Goal: Information Seeking & Learning: Understand process/instructions

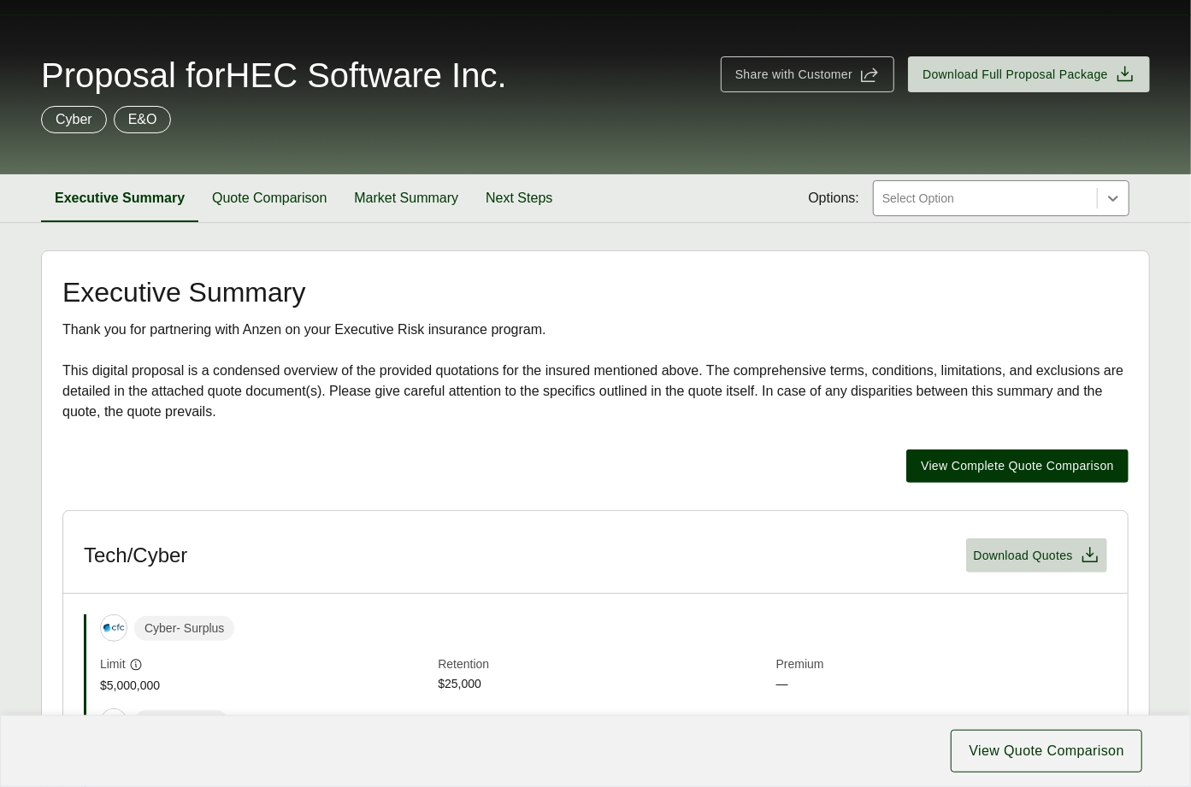
scroll to position [823, 0]
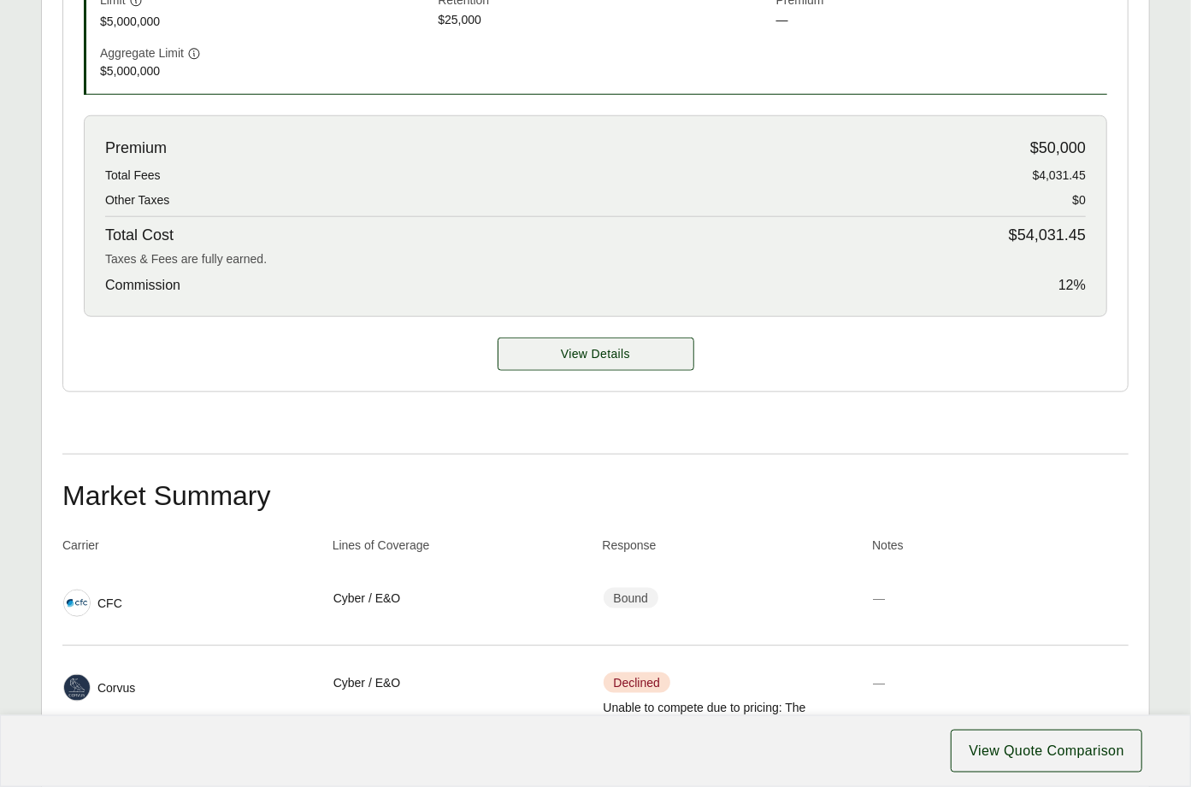
click at [592, 356] on span "View Details" at bounding box center [595, 354] width 69 height 18
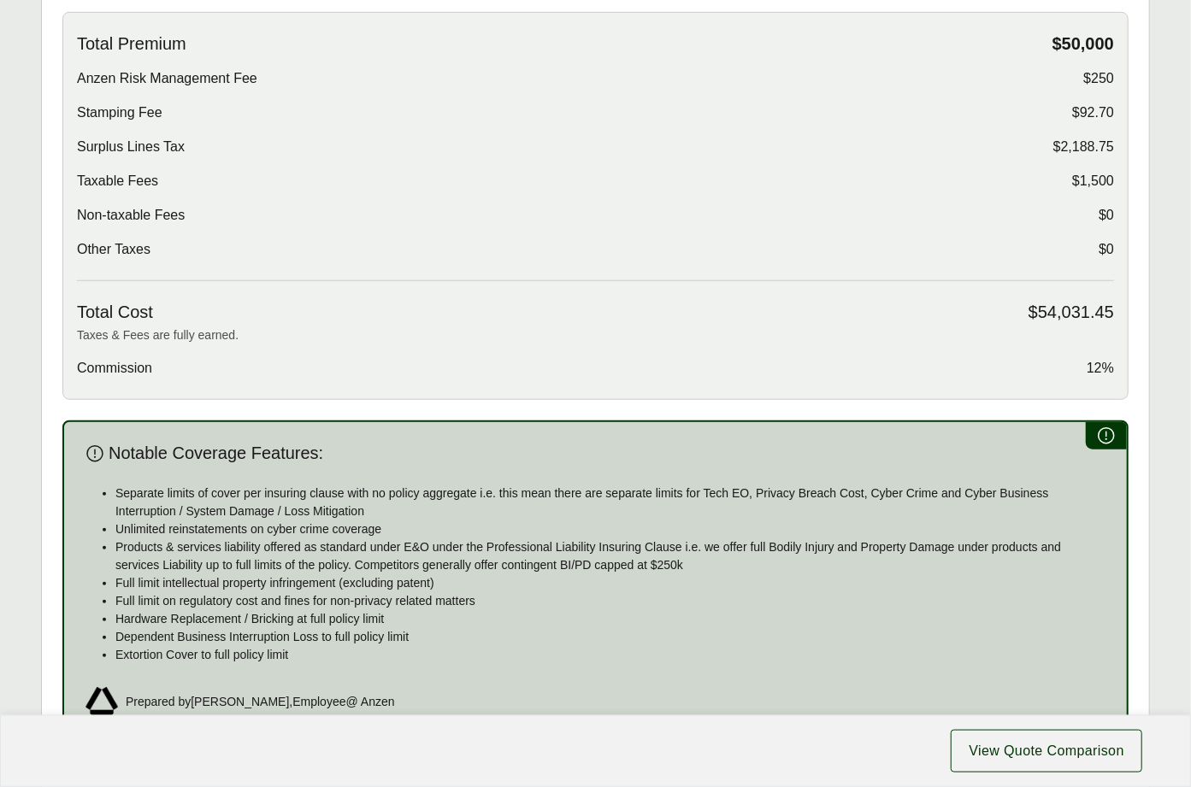
scroll to position [952, 0]
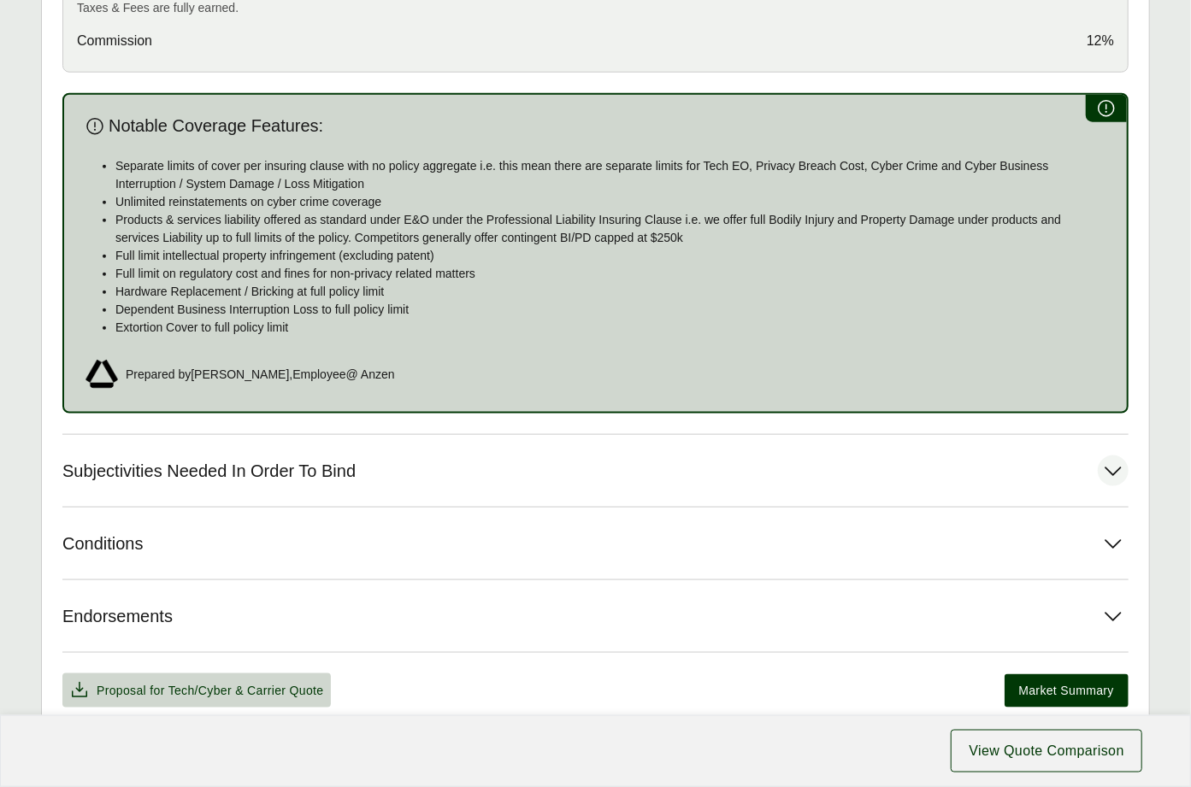
click at [211, 474] on span "Subjectivities Needed In Order To Bind" at bounding box center [208, 471] width 293 height 21
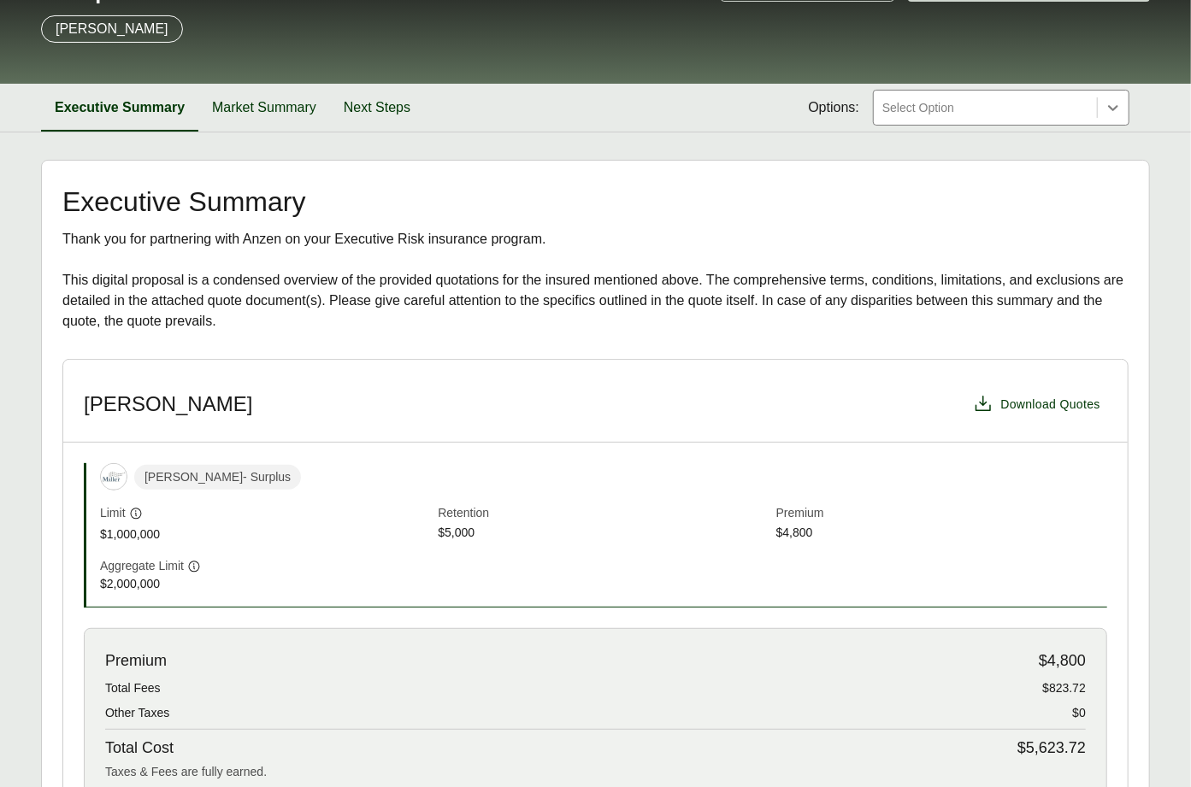
scroll to position [527, 0]
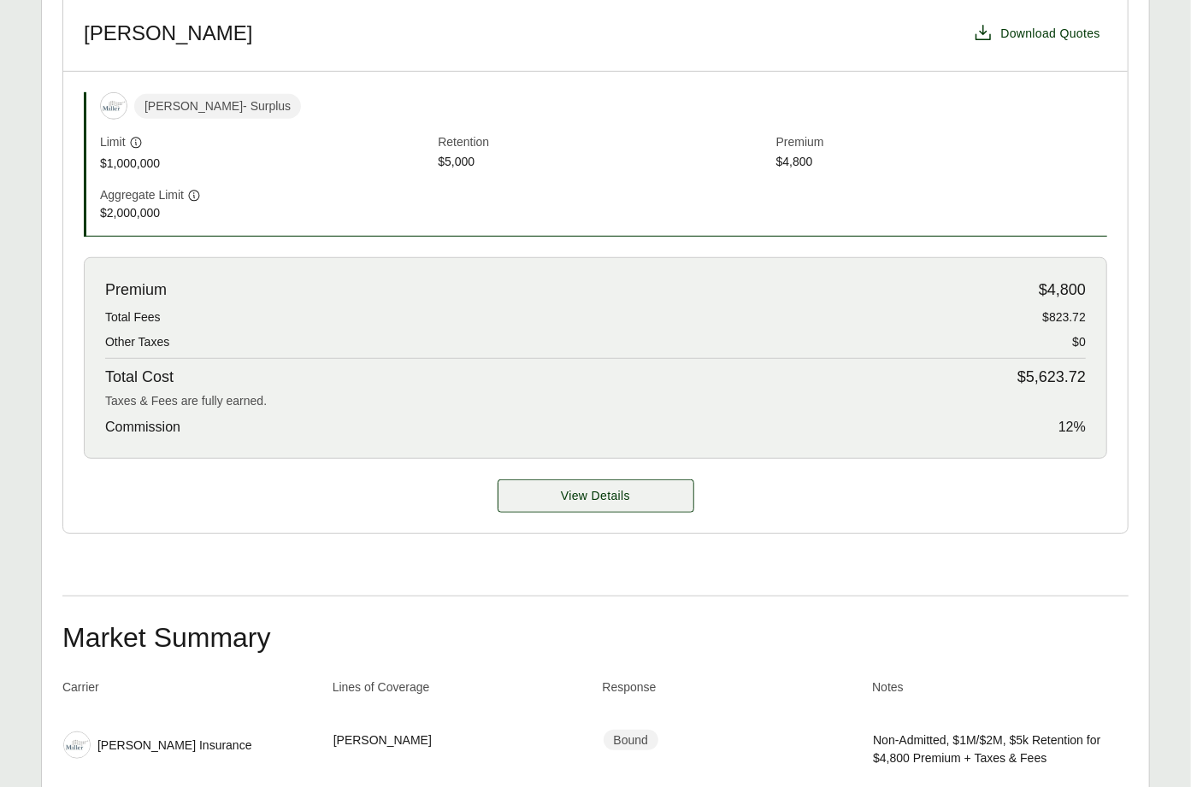
click at [570, 498] on span "View Details" at bounding box center [595, 496] width 69 height 18
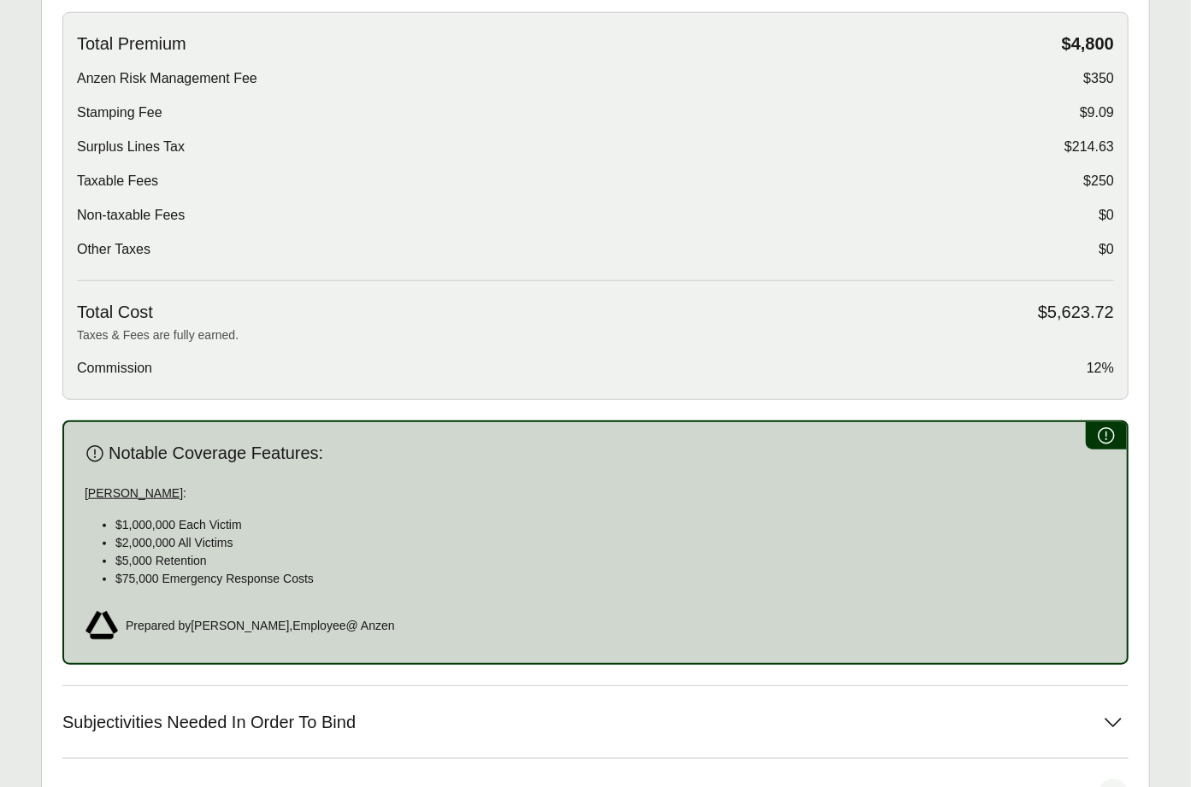
scroll to position [843, 0]
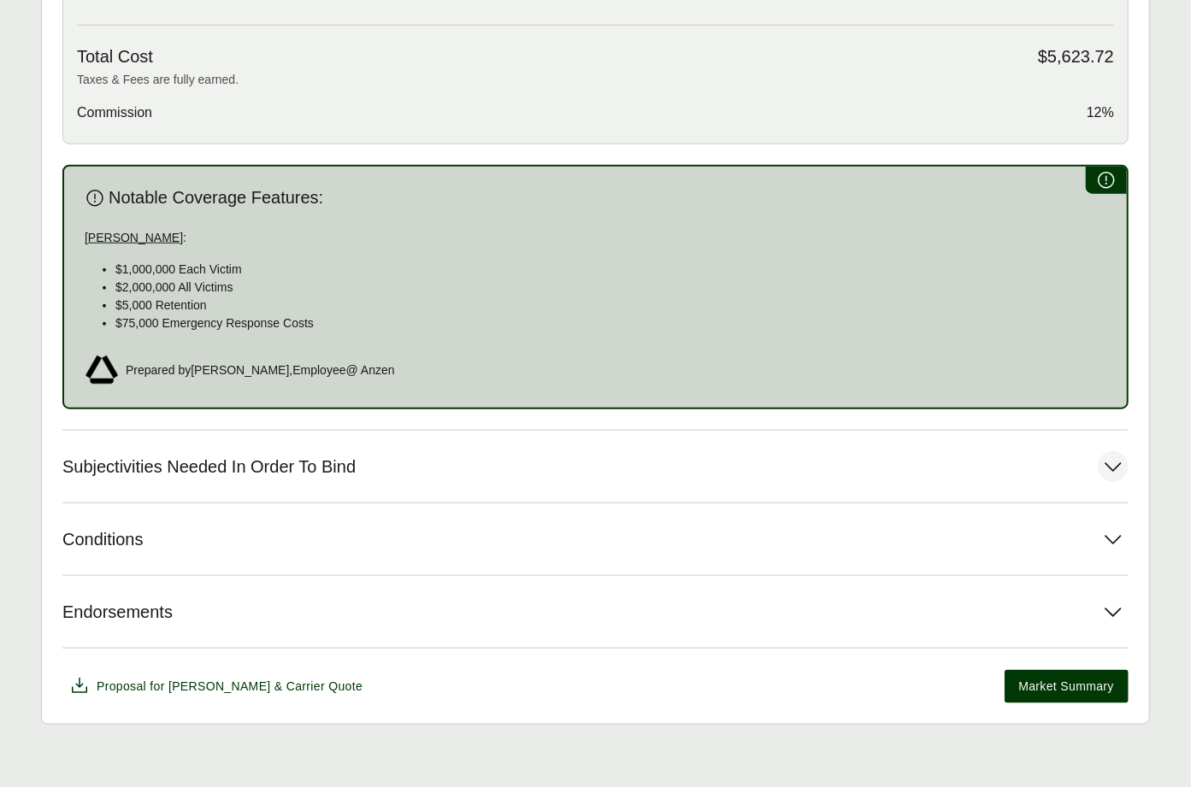
click at [268, 488] on button "Subjectivities Needed In Order To Bind" at bounding box center [595, 467] width 1066 height 72
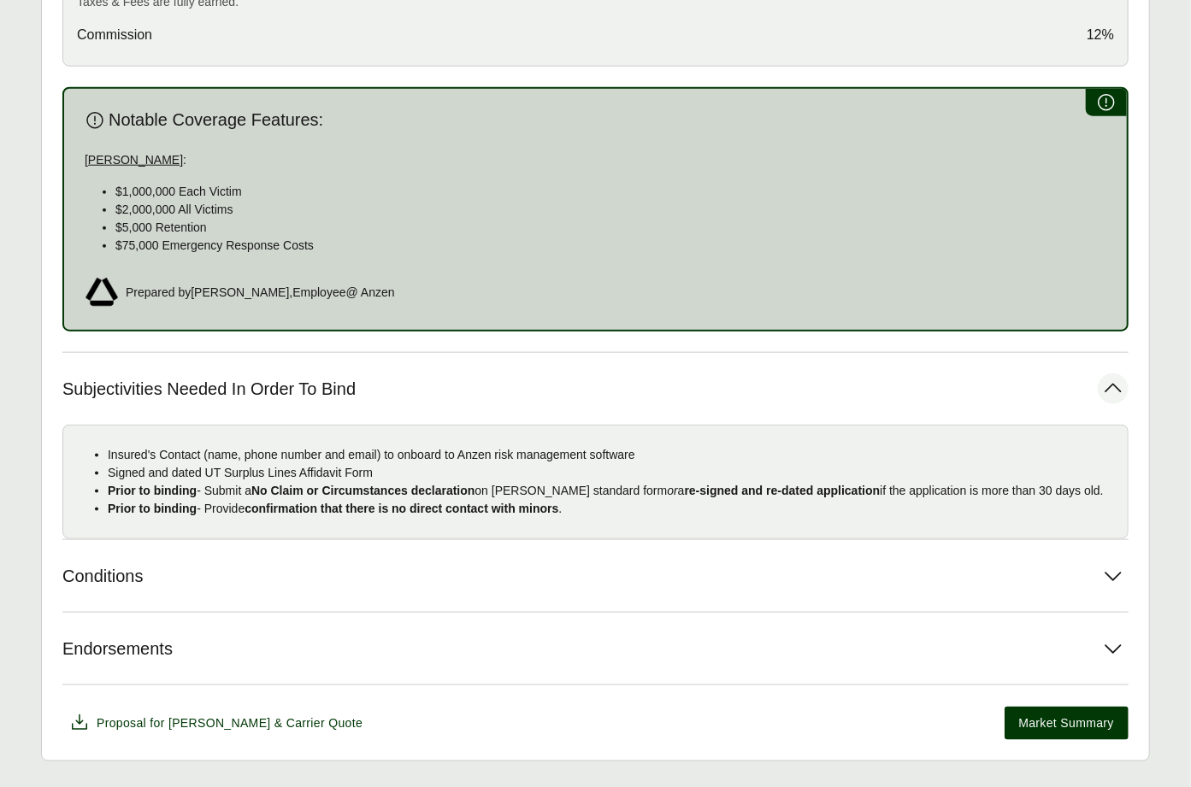
scroll to position [352, 0]
